Goal: Find specific page/section: Find specific page/section

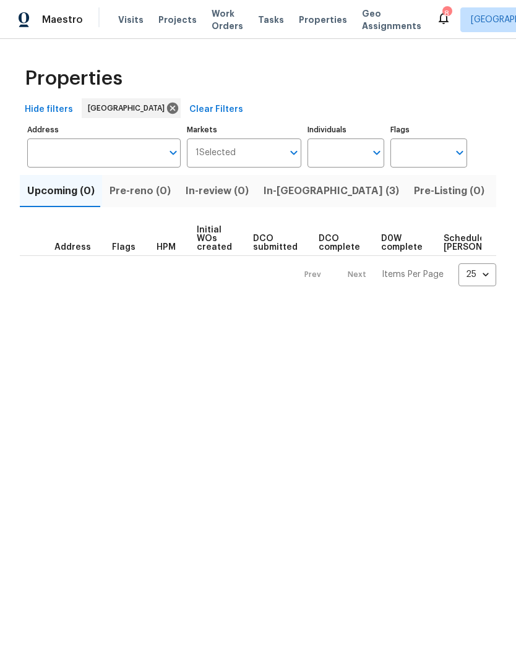
click at [292, 191] on span "In-reno (3)" at bounding box center [330, 190] width 135 height 17
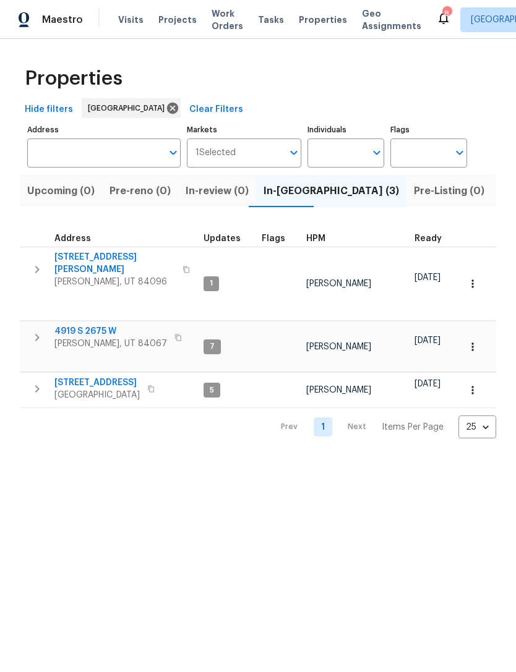
click at [97, 156] on input "Address" at bounding box center [94, 152] width 135 height 29
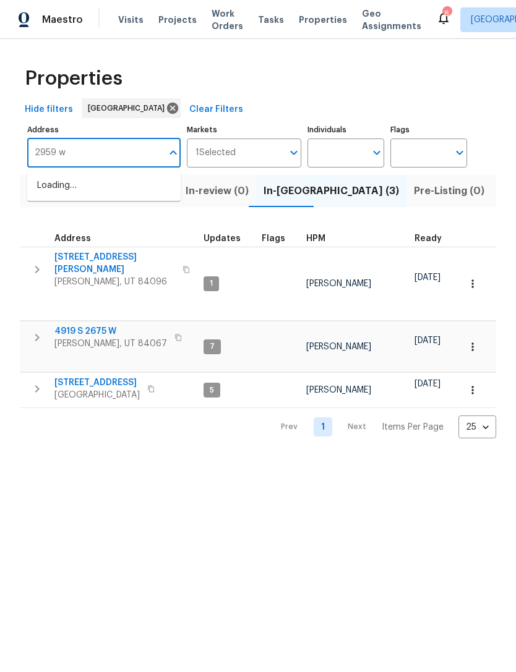
type input "2959 w"
click at [96, 192] on li "2959 W 1300 N Clinton UT 84015" at bounding box center [103, 186] width 153 height 20
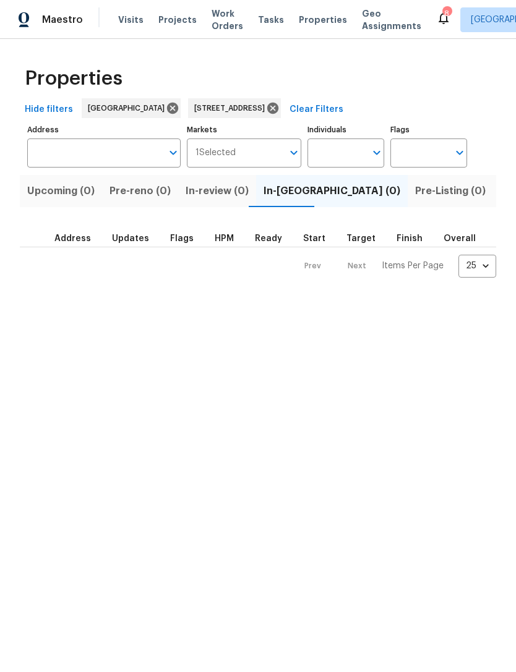
type input "2959 W 1300 N Clinton UT 84015"
click at [500, 187] on span "Listed (1)" at bounding box center [522, 190] width 45 height 17
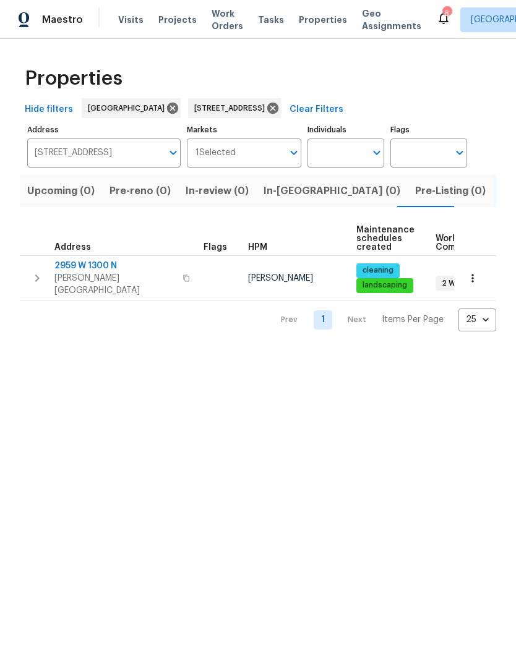
click at [97, 269] on span "2959 W 1300 N" at bounding box center [114, 266] width 121 height 12
